Goal: Check status: Check status

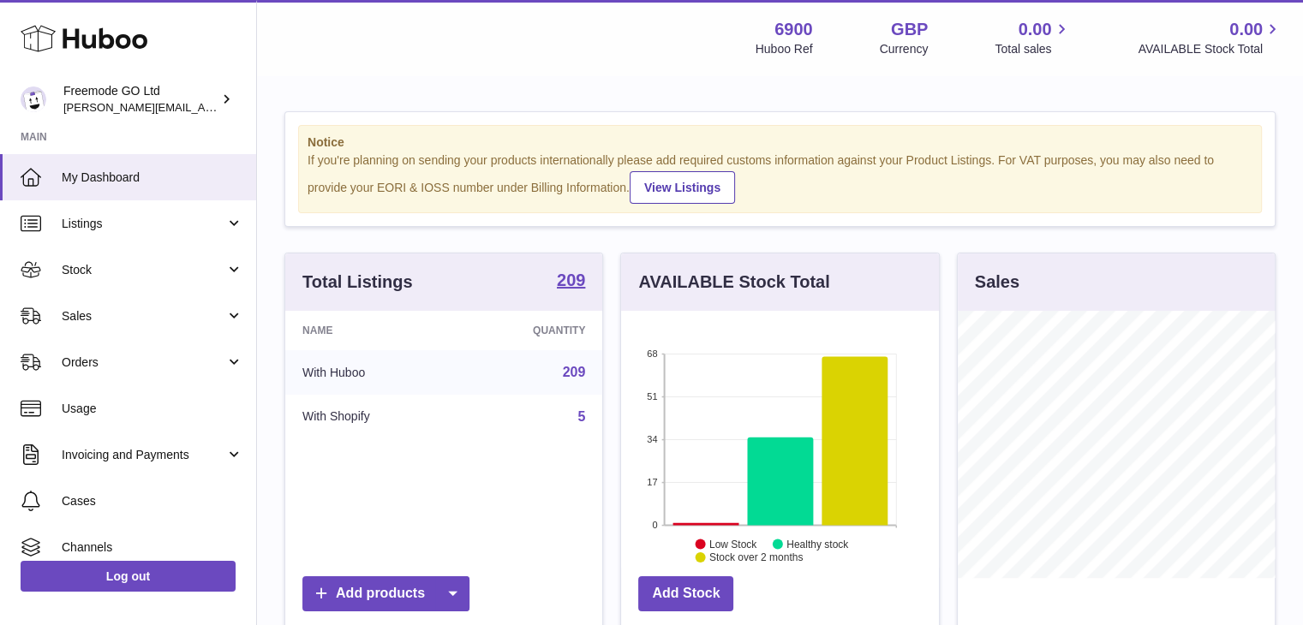
scroll to position [267, 318]
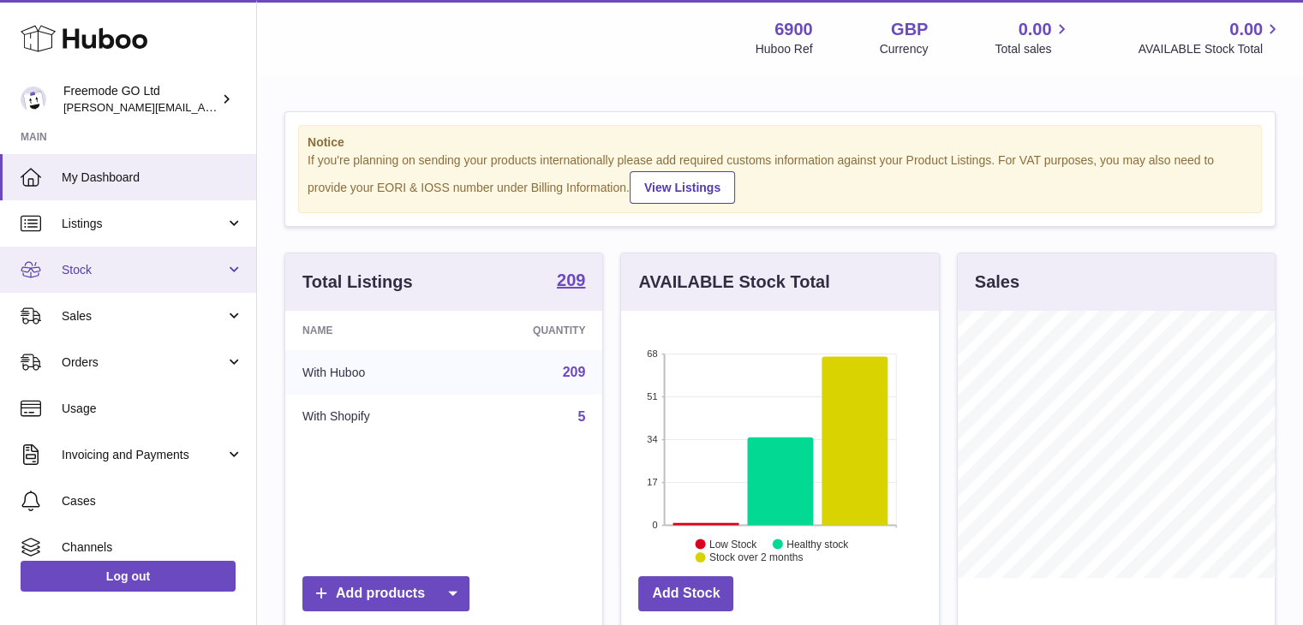
click at [117, 279] on link "Stock" at bounding box center [128, 270] width 256 height 46
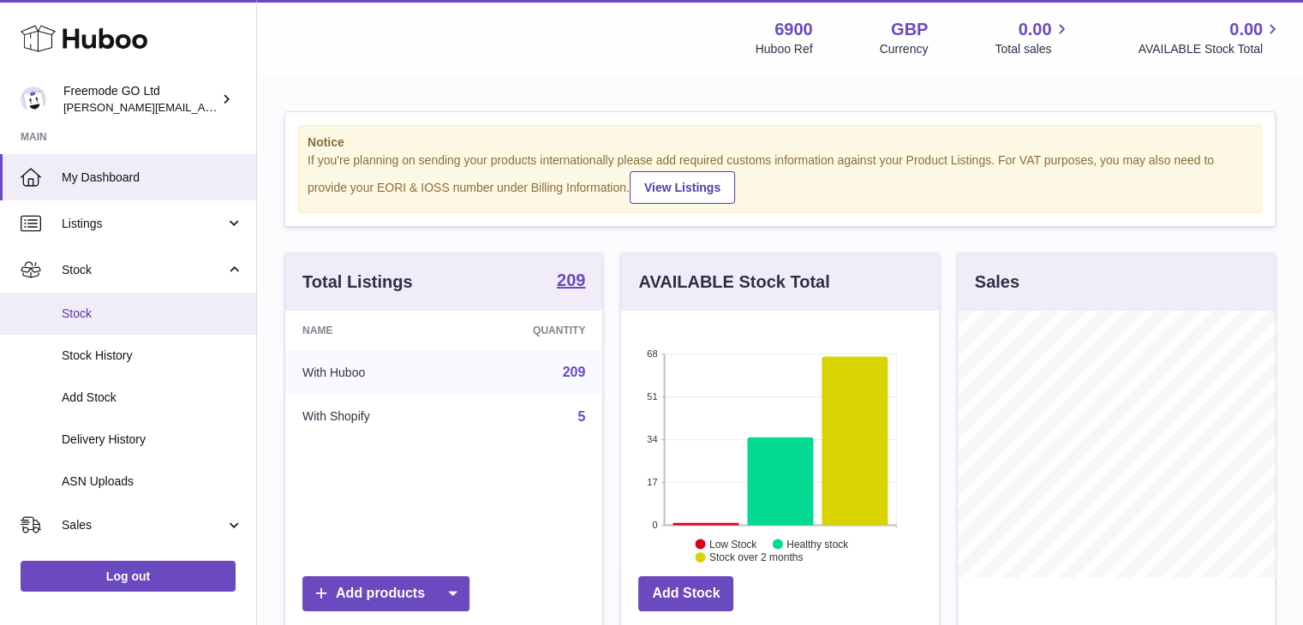
click at [111, 317] on span "Stock" at bounding box center [153, 314] width 182 height 16
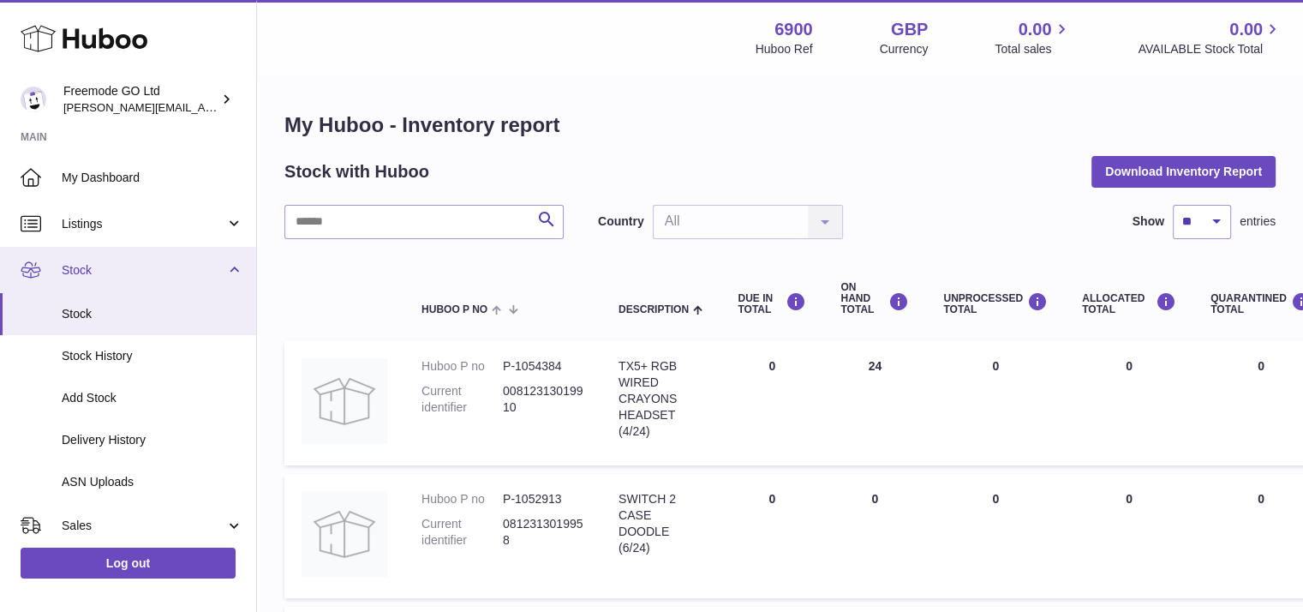
click at [110, 254] on link "Stock" at bounding box center [128, 270] width 256 height 46
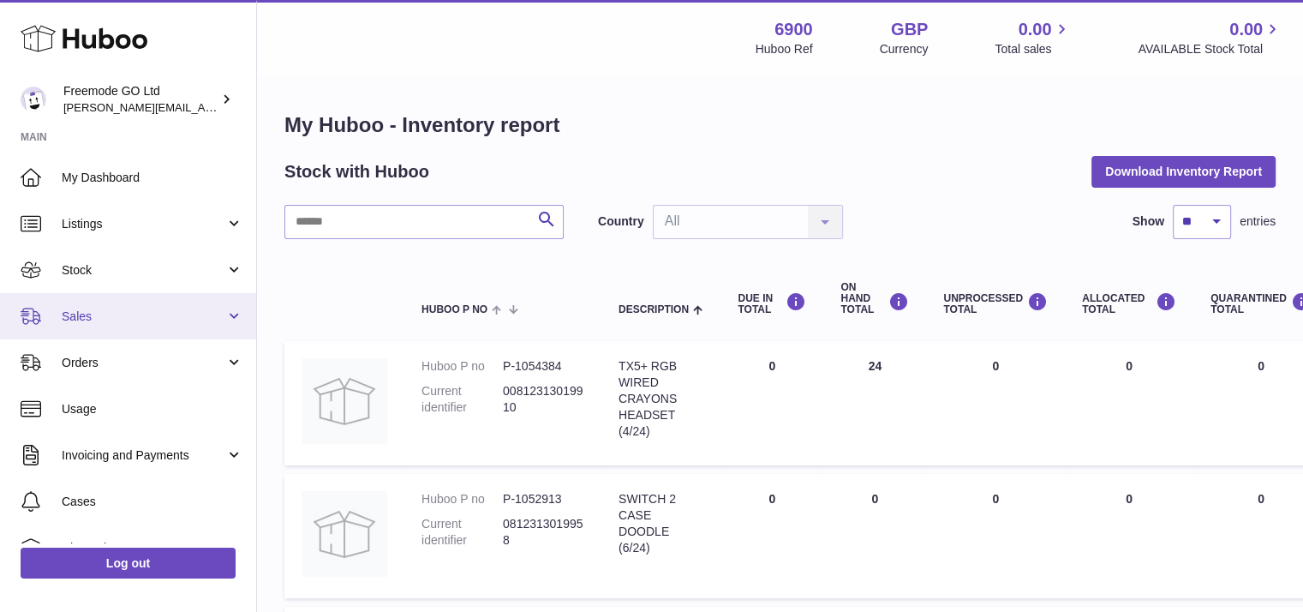
click at [110, 316] on span "Sales" at bounding box center [144, 316] width 164 height 16
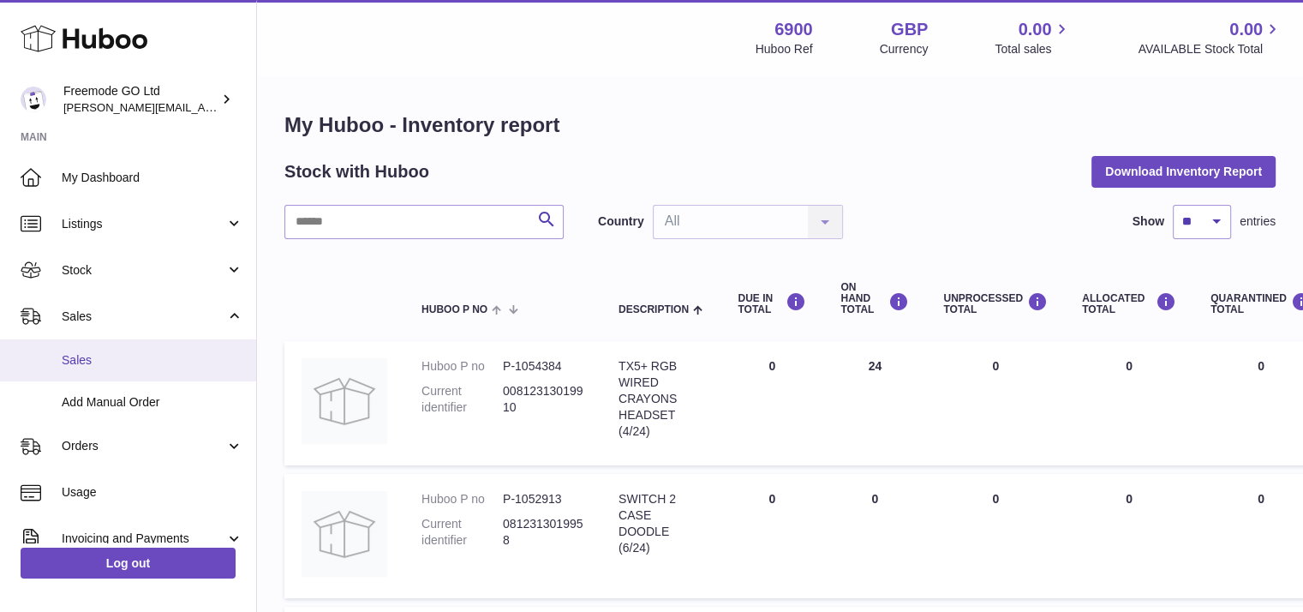
click at [102, 356] on span "Sales" at bounding box center [153, 360] width 182 height 16
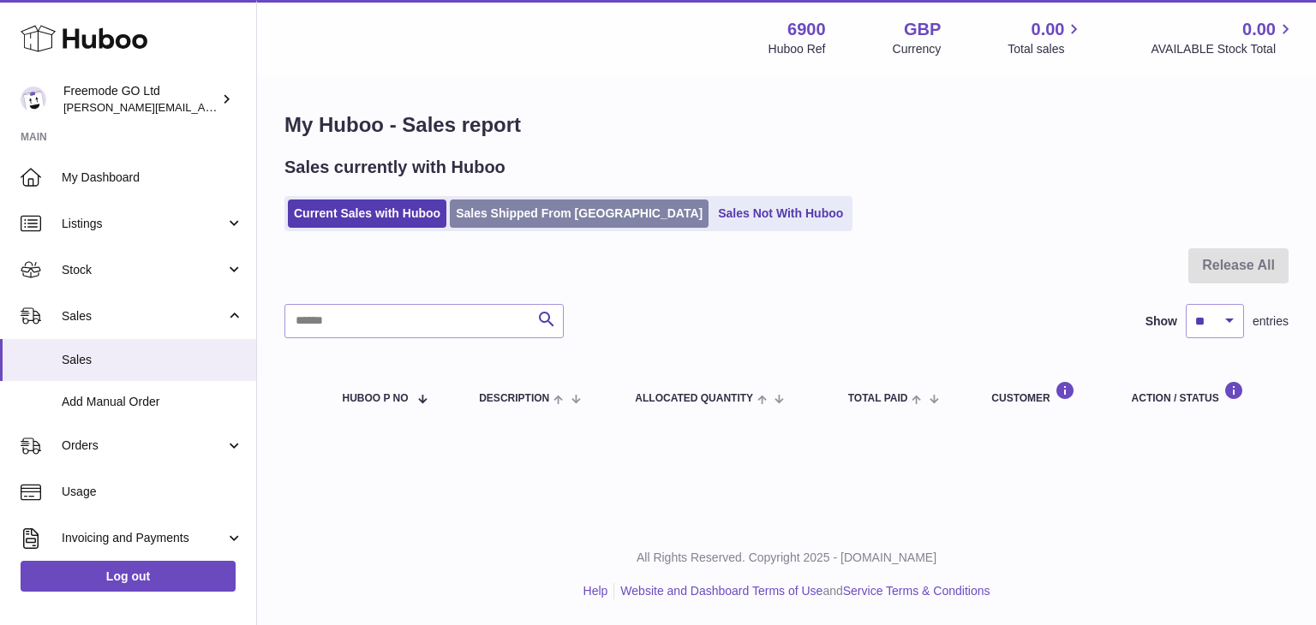
click at [517, 222] on link "Sales Shipped From Huboo" at bounding box center [579, 214] width 259 height 28
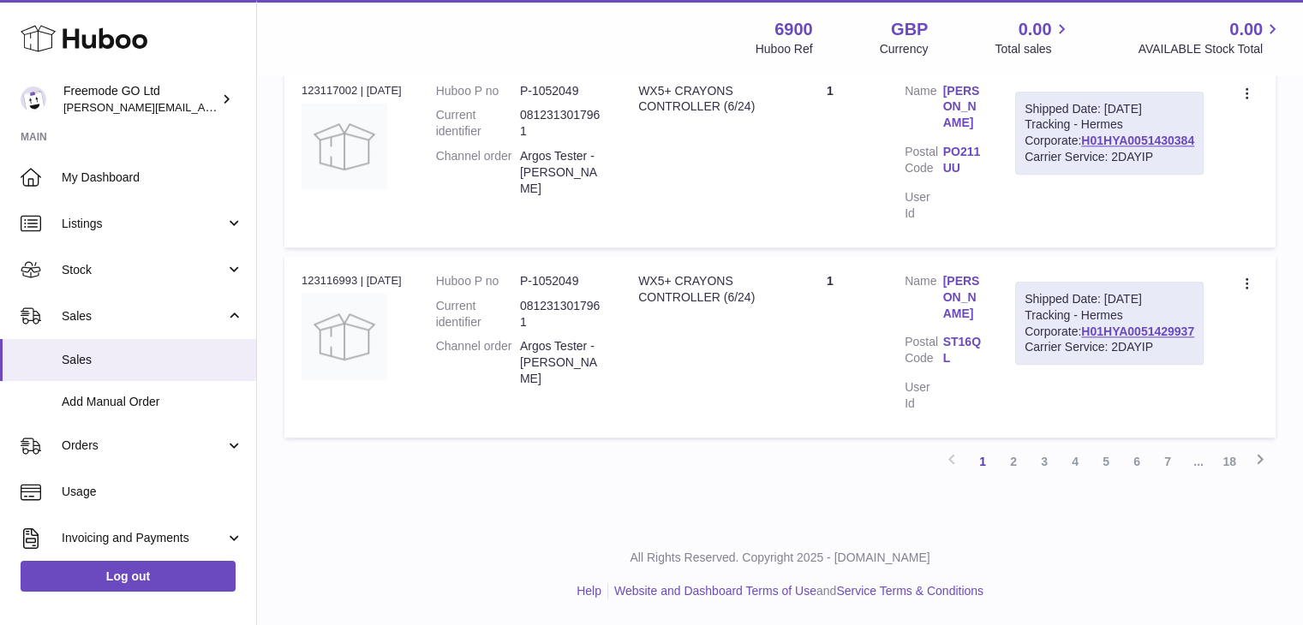
scroll to position [1874, 0]
click at [1005, 467] on link "2" at bounding box center [1013, 461] width 31 height 31
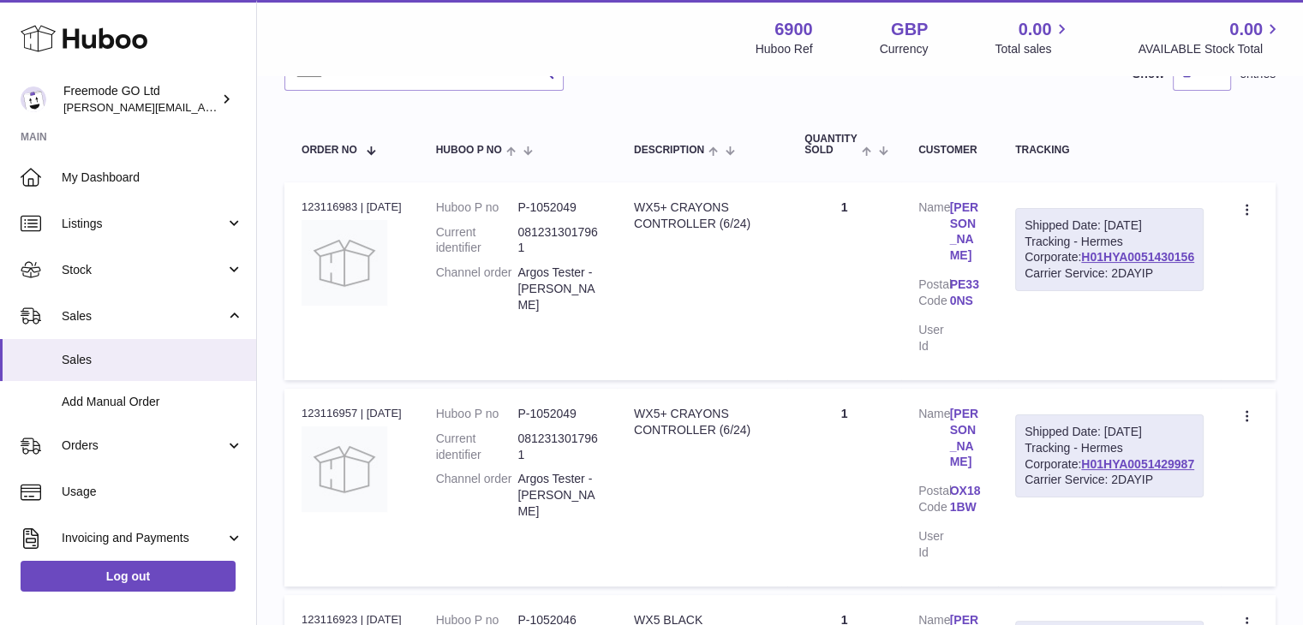
scroll to position [226, 0]
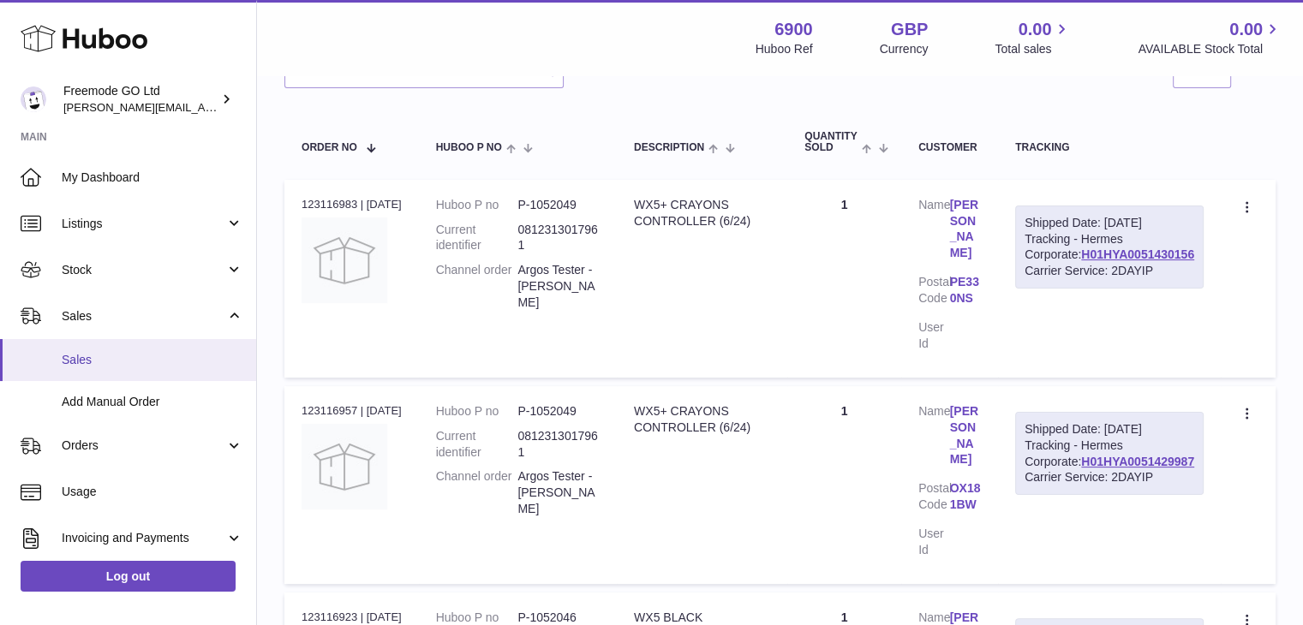
click at [152, 368] on span "Sales" at bounding box center [153, 360] width 182 height 16
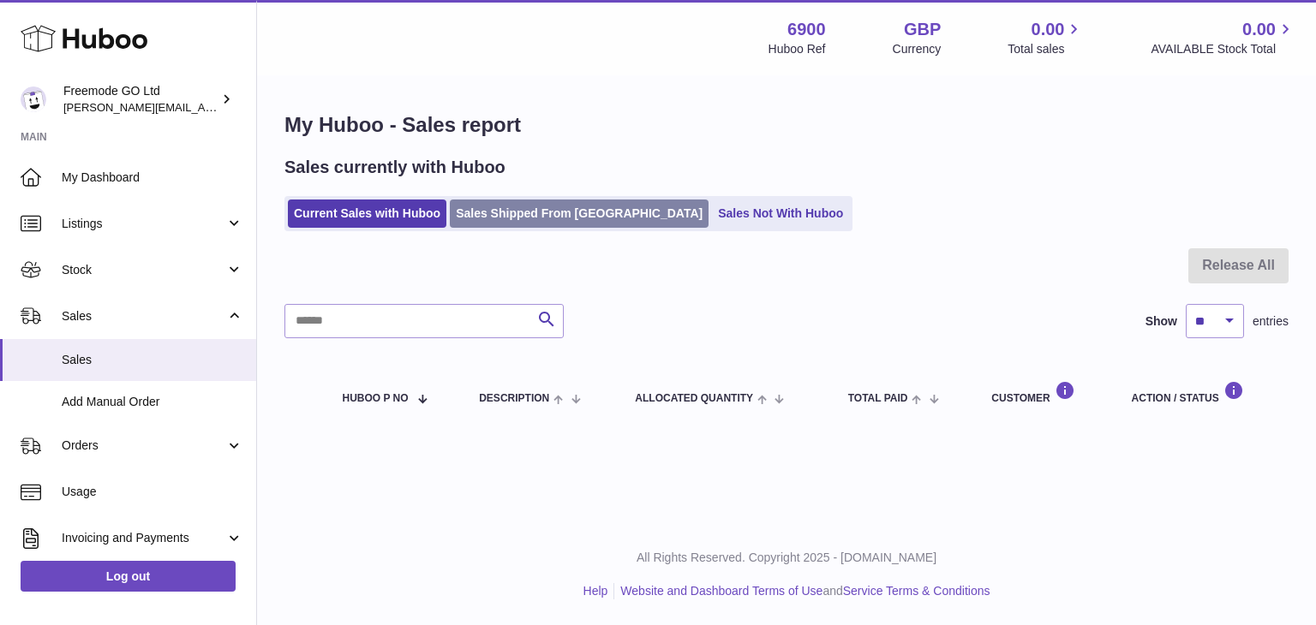
click at [500, 208] on link "Sales Shipped From Huboo" at bounding box center [579, 214] width 259 height 28
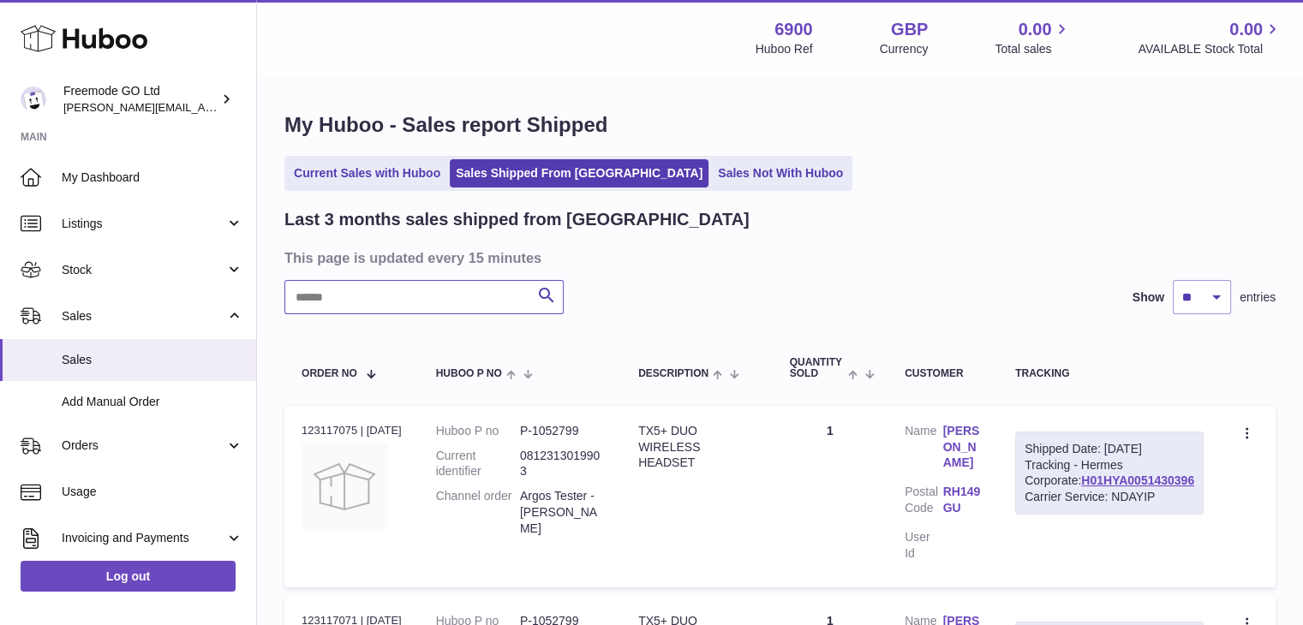
click at [403, 309] on input "text" at bounding box center [423, 297] width 279 height 34
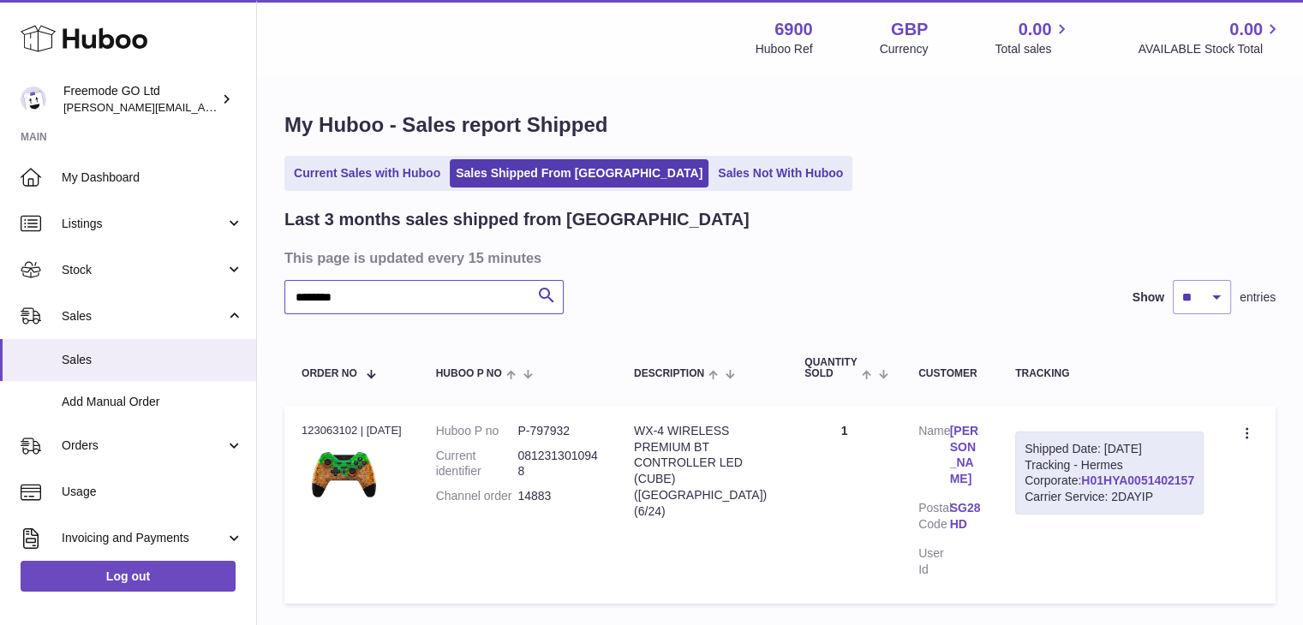
type input "********"
click at [1133, 488] on link "H01HYA0051402157" at bounding box center [1137, 481] width 113 height 14
click at [184, 394] on span "Add Manual Order" at bounding box center [153, 402] width 182 height 16
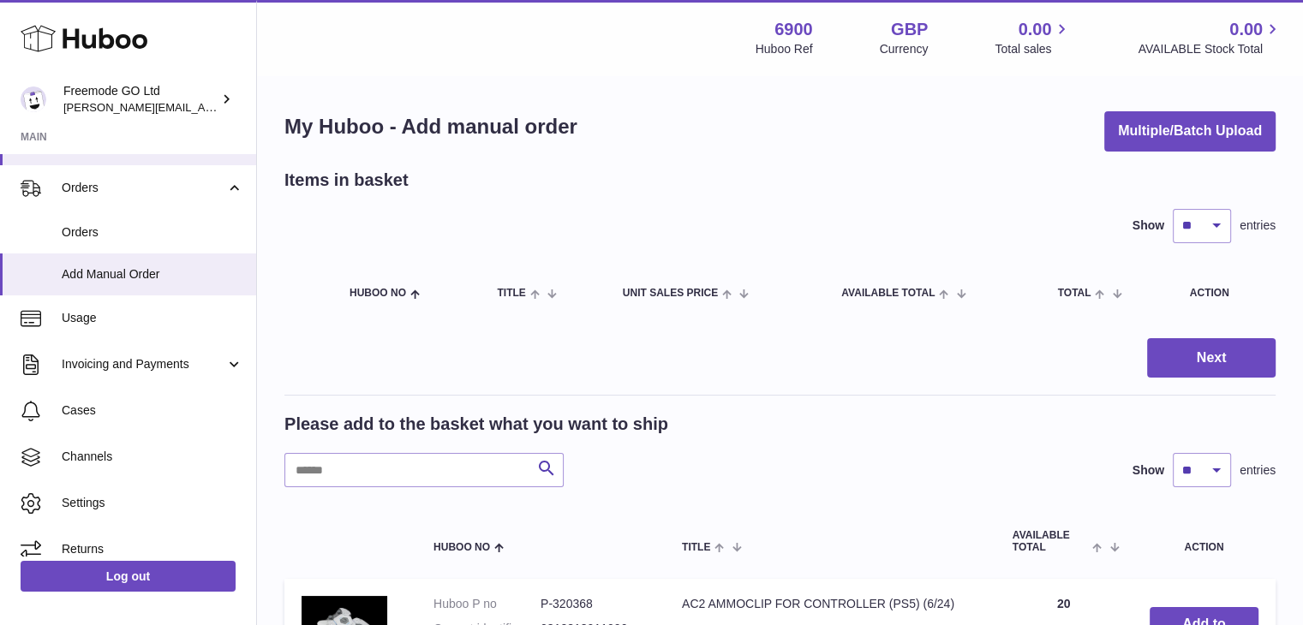
scroll to position [274, 0]
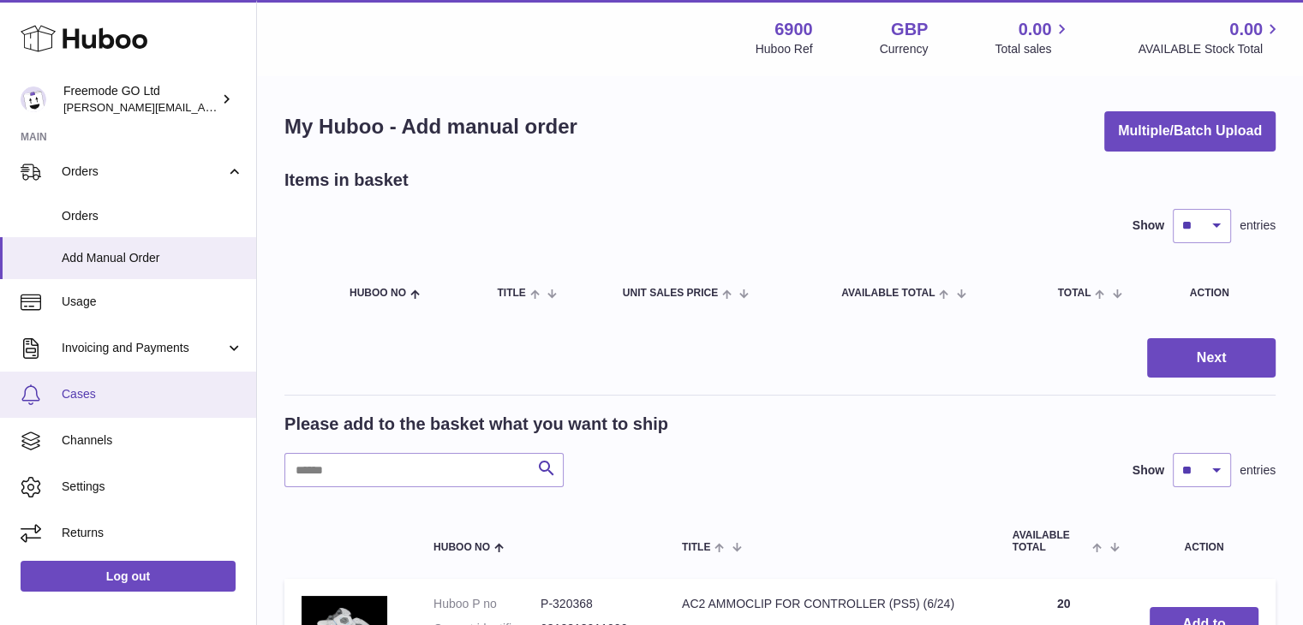
click at [111, 407] on link "Cases" at bounding box center [128, 395] width 256 height 46
